Goal: Navigation & Orientation: Find specific page/section

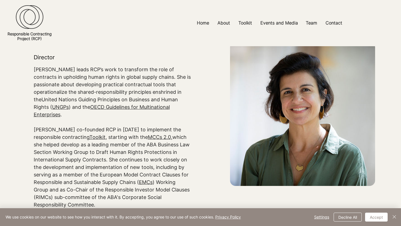
scroll to position [40, 0]
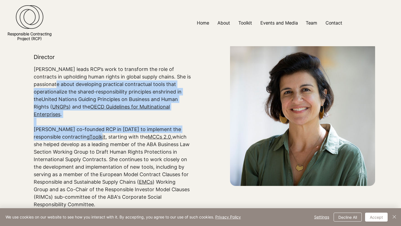
drag, startPoint x: 49, startPoint y: 84, endPoint x: 74, endPoint y: 127, distance: 49.9
click at [74, 127] on div "[PERSON_NAME] leads RCP’s work to transform the role of contracts in upholding …" at bounding box center [112, 192] width 157 height 255
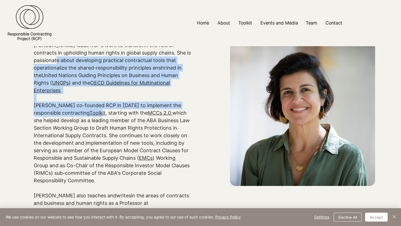
scroll to position [69, 0]
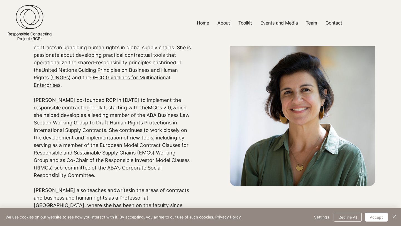
click at [99, 137] on p "[PERSON_NAME] co-founded RCP in [DATE] to implement the responsible contracting…" at bounding box center [112, 137] width 157 height 83
drag, startPoint x: 83, startPoint y: 105, endPoint x: 83, endPoint y: 113, distance: 8.3
click at [83, 113] on p "[PERSON_NAME] co-founded RCP in [DATE] to implement the responsible contracting…" at bounding box center [112, 137] width 157 height 83
drag, startPoint x: 83, startPoint y: 105, endPoint x: 112, endPoint y: 169, distance: 69.8
click at [112, 169] on p "[PERSON_NAME] co-founded RCP in [DATE] to implement the responsible contracting…" at bounding box center [112, 137] width 157 height 83
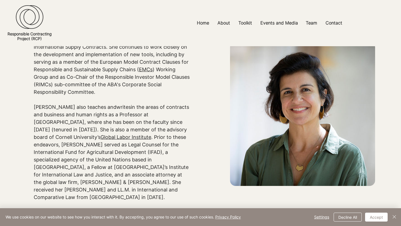
scroll to position [155, 0]
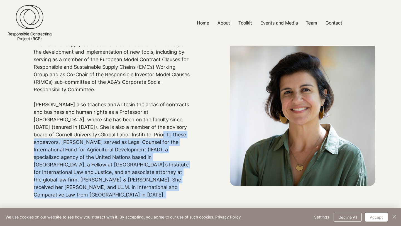
drag, startPoint x: 97, startPoint y: 128, endPoint x: 116, endPoint y: 184, distance: 59.2
click at [116, 184] on div "[PERSON_NAME] leads RCP’s work to transform the role of contracts in upholding …" at bounding box center [112, 77] width 157 height 255
click at [116, 198] on p "​" at bounding box center [112, 202] width 157 height 8
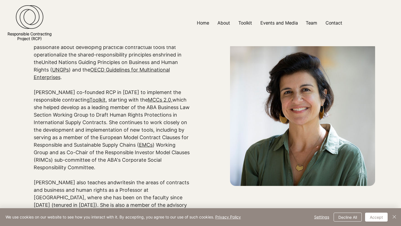
scroll to position [77, 0]
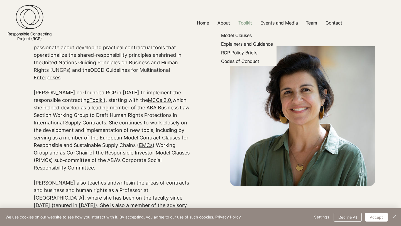
click at [244, 23] on p "Toolkit" at bounding box center [244, 23] width 19 height 13
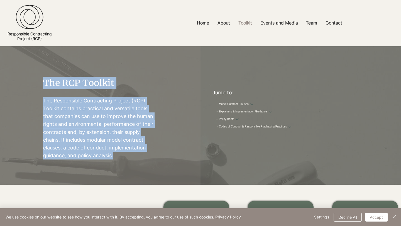
drag, startPoint x: 41, startPoint y: 104, endPoint x: 128, endPoint y: 157, distance: 101.8
click at [128, 157] on div "The RCP Toolkit The Responsible Contracting Project (RCP) Toolkit contains prac…" at bounding box center [100, 115] width 200 height 139
click at [28, 32] on link "Responsible Contracting Project (RCP)" at bounding box center [30, 35] width 44 height 9
